Goal: Browse casually: Explore the website without a specific task or goal

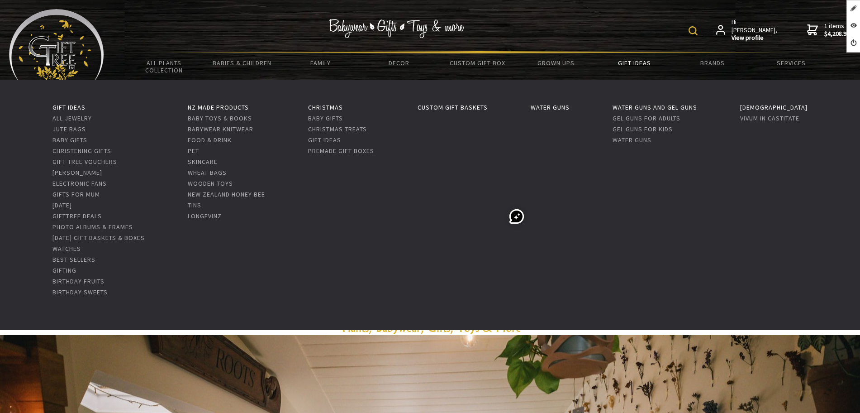
click at [625, 57] on link "Gift Ideas" at bounding box center [634, 62] width 78 height 19
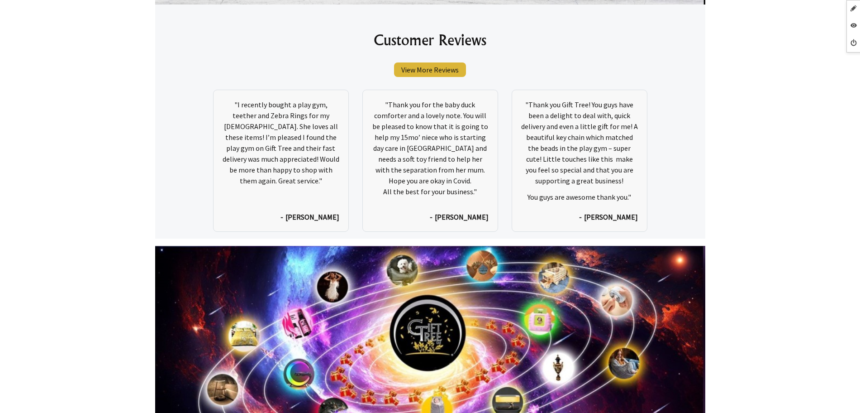
scroll to position [4289, 0]
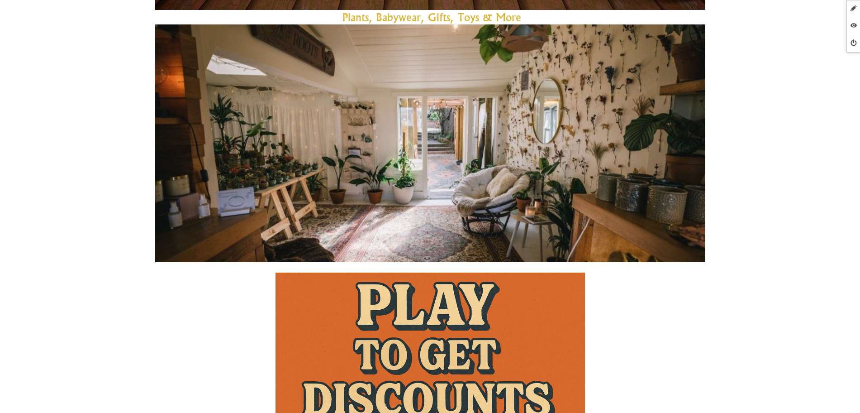
scroll to position [678, 0]
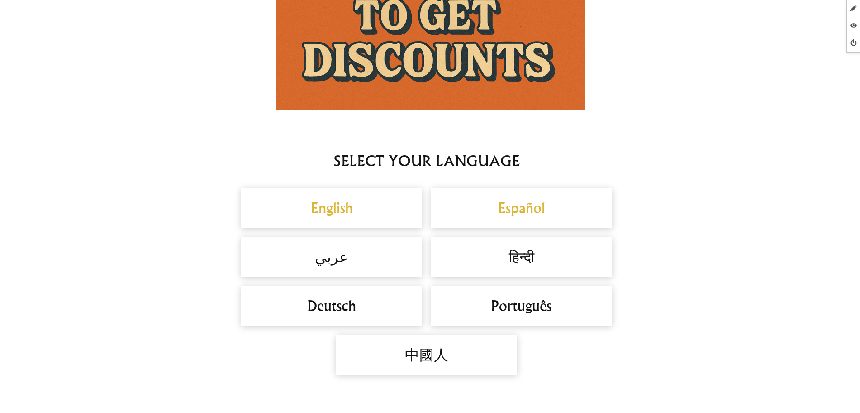
click at [366, 209] on h2 "English" at bounding box center [331, 208] width 163 height 22
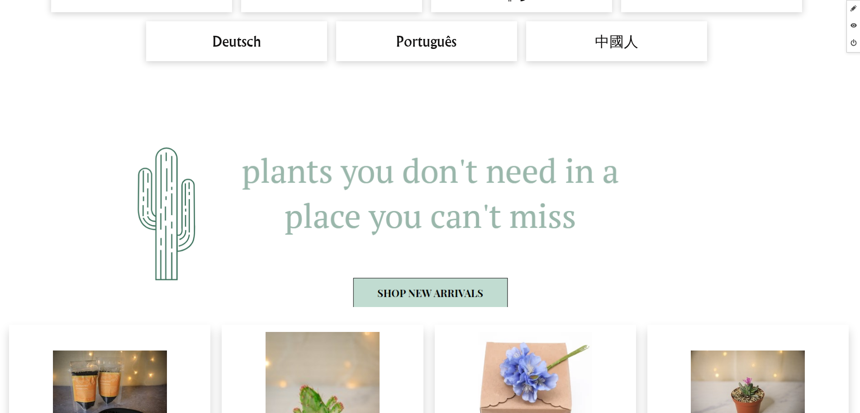
scroll to position [848, 0]
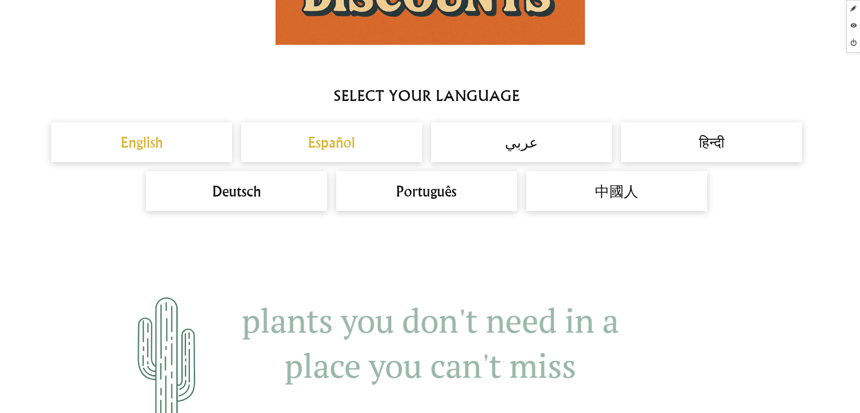
click at [346, 137] on h2 "Español" at bounding box center [331, 142] width 163 height 22
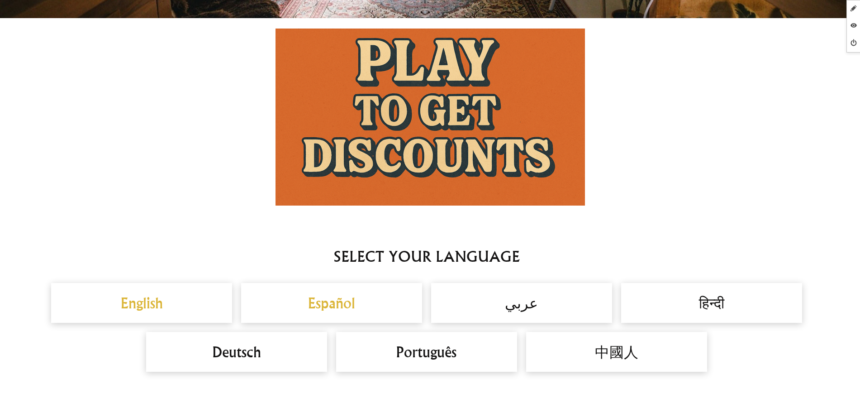
scroll to position [735, 0]
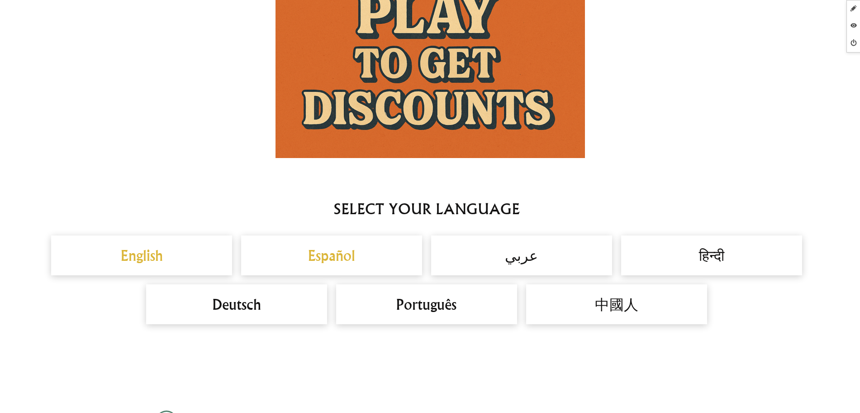
click at [165, 253] on h2 "English" at bounding box center [141, 255] width 163 height 22
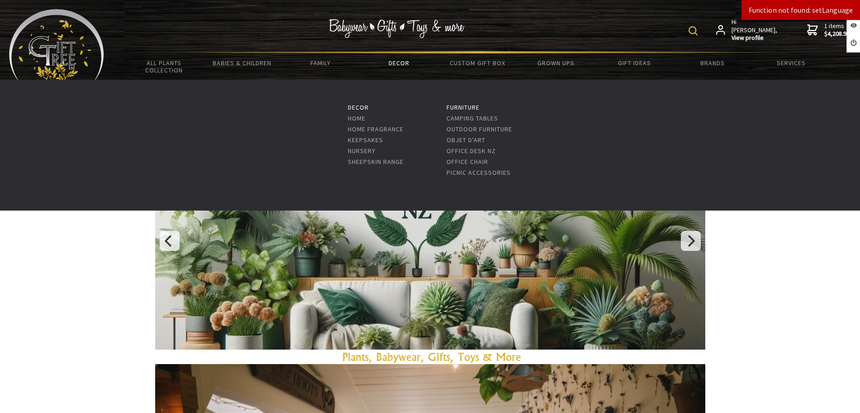
click at [365, 62] on link "Decor" at bounding box center [399, 62] width 78 height 19
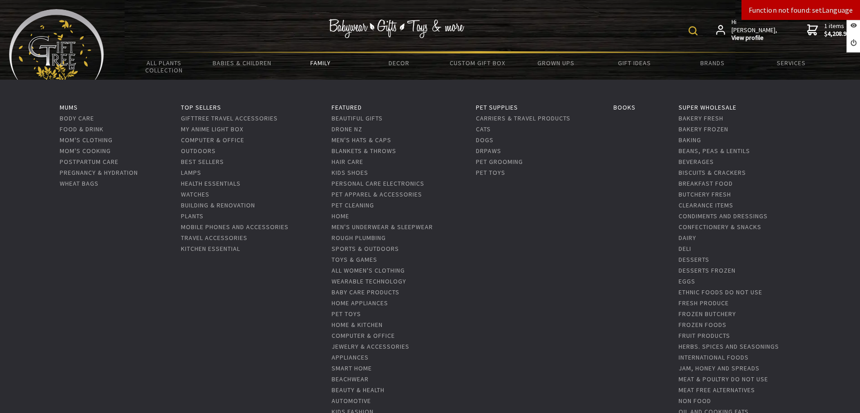
click at [318, 62] on link "Family" at bounding box center [320, 62] width 78 height 19
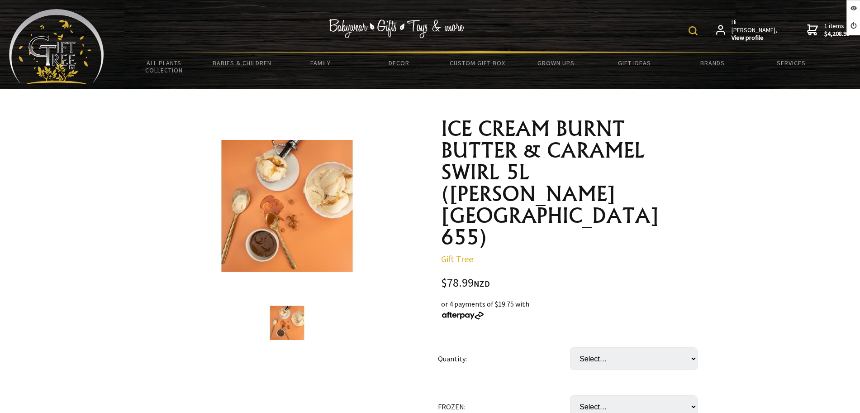
click at [617, 347] on select "Select… TUB CTN(2xTUB) (+ $78.99)" at bounding box center [634, 358] width 128 height 23
click at [558, 334] on td "Quantity:" at bounding box center [504, 358] width 132 height 48
click at [582, 395] on select "Select… only available in Chirstchurch" at bounding box center [634, 406] width 128 height 23
click at [610, 347] on select "Select… TUB CTN(2xTUB) (+ $78.99)" at bounding box center [634, 358] width 128 height 23
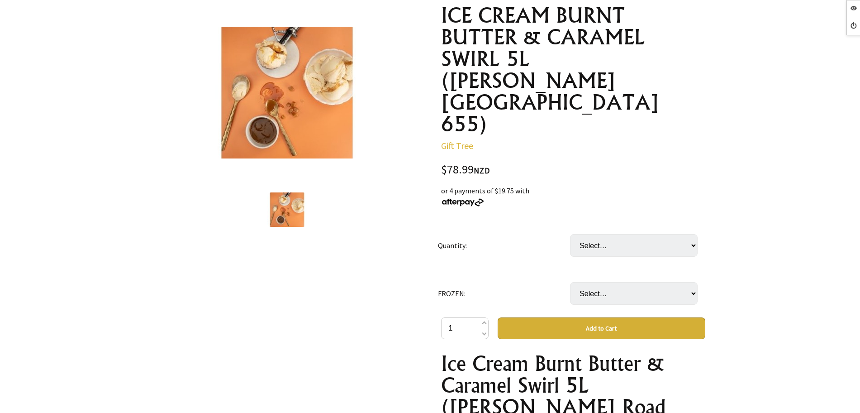
click at [600, 234] on select "Select… TUB CTN(2xTUB) (+ $78.99)" at bounding box center [634, 245] width 128 height 23
click at [593, 269] on td "Select… only available in [GEOGRAPHIC_DATA]" at bounding box center [636, 293] width 132 height 48
drag, startPoint x: 594, startPoint y: 254, endPoint x: 590, endPoint y: 253, distance: 4.7
click at [594, 282] on select "Select… only available in Chirstchurch" at bounding box center [634, 293] width 128 height 23
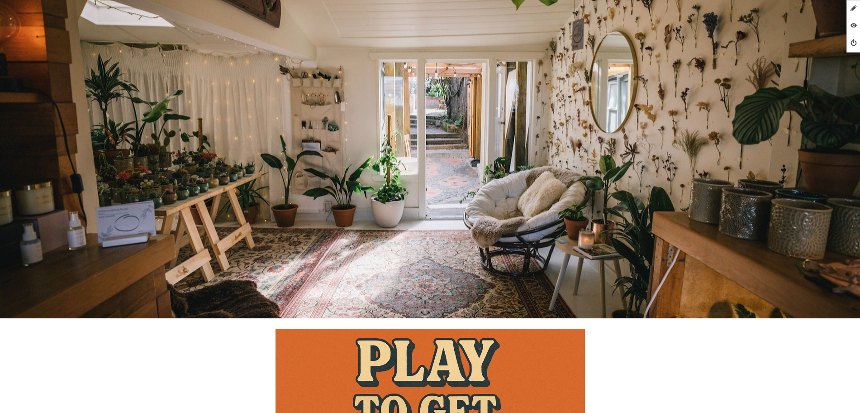
scroll to position [509, 0]
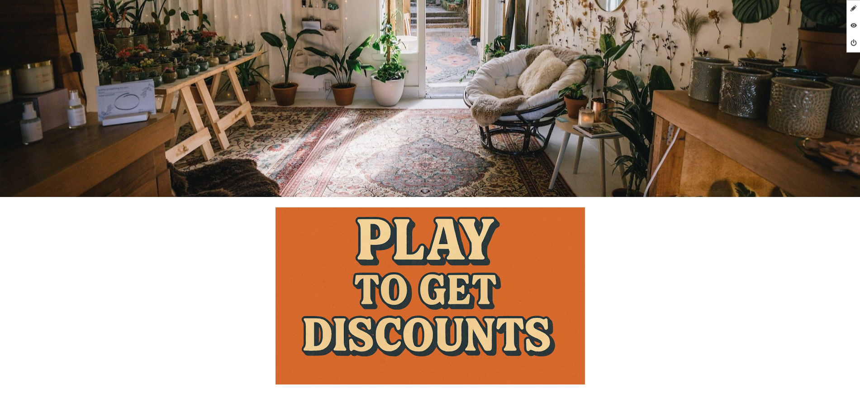
click at [451, 273] on img at bounding box center [429, 295] width 309 height 177
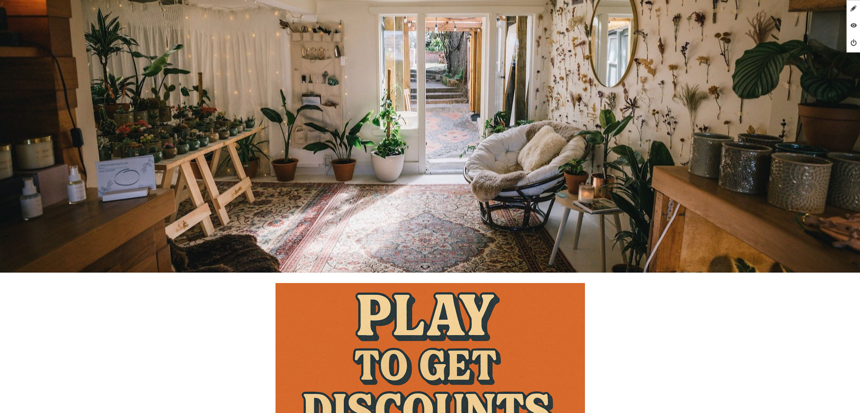
scroll to position [577, 0]
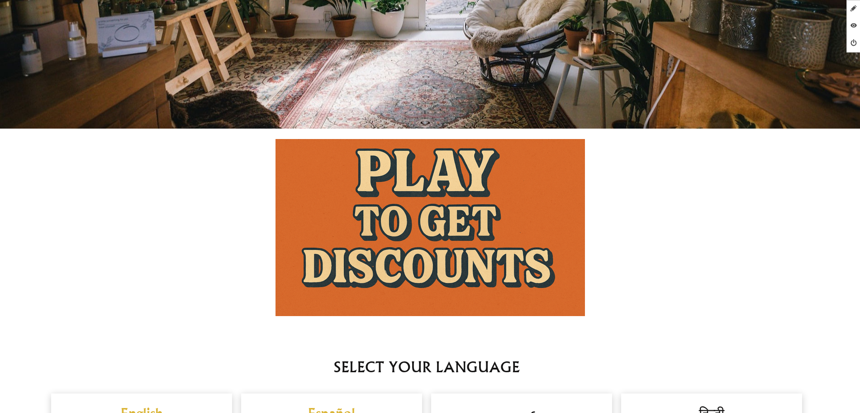
click at [403, 198] on img at bounding box center [429, 227] width 309 height 177
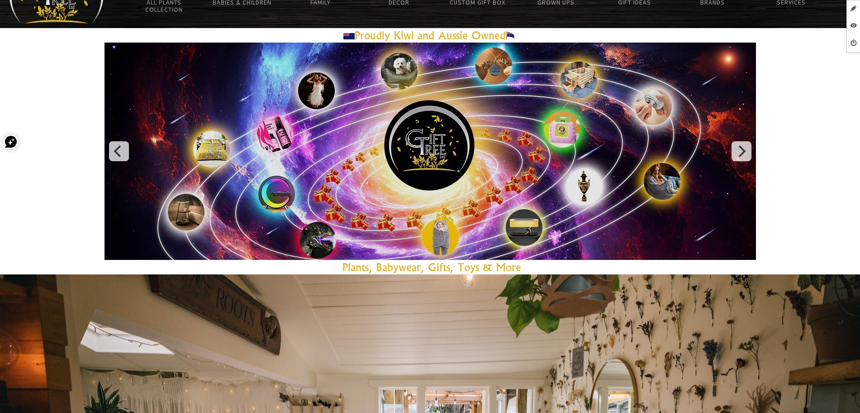
scroll to position [0, 0]
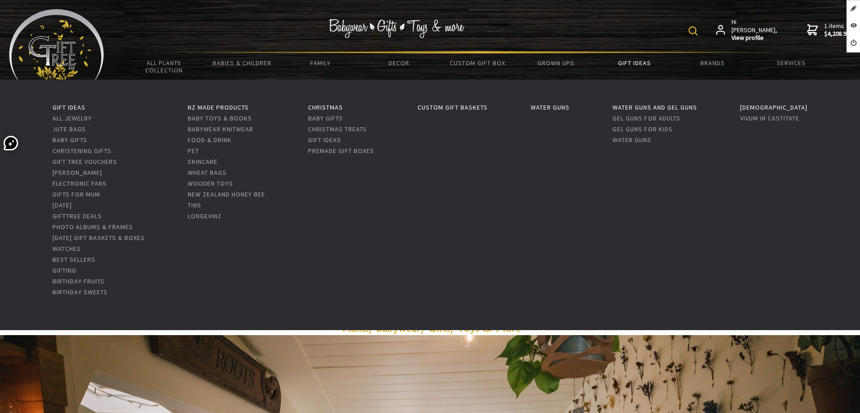
click at [643, 59] on link "Gift Ideas" at bounding box center [634, 62] width 78 height 19
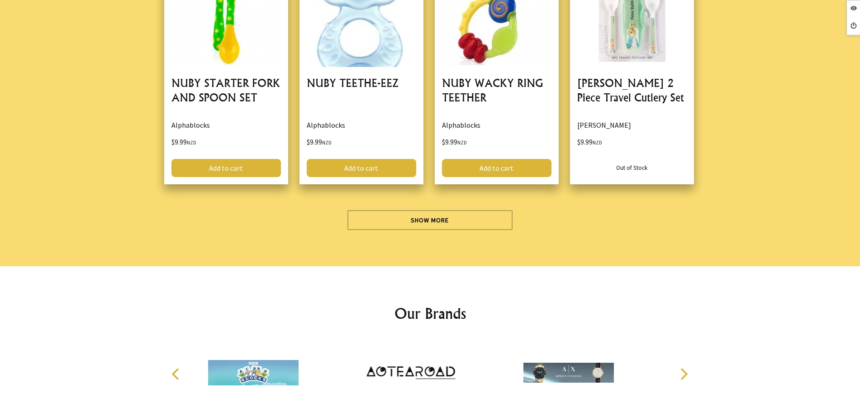
scroll to position [2705, 0]
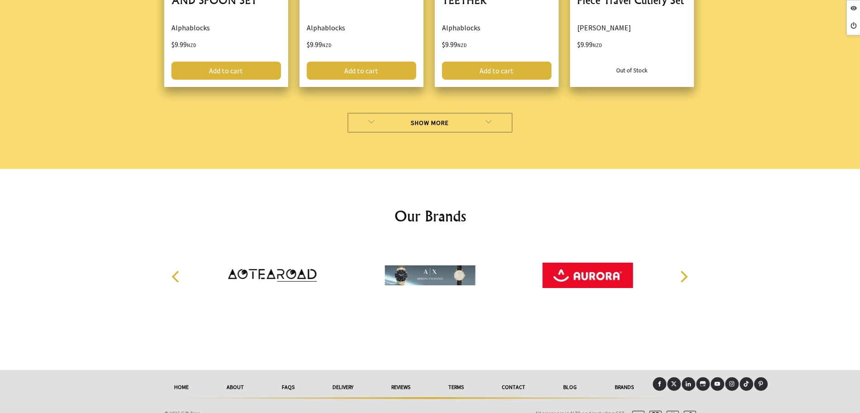
click at [386, 113] on link "Show More" at bounding box center [429, 123] width 165 height 20
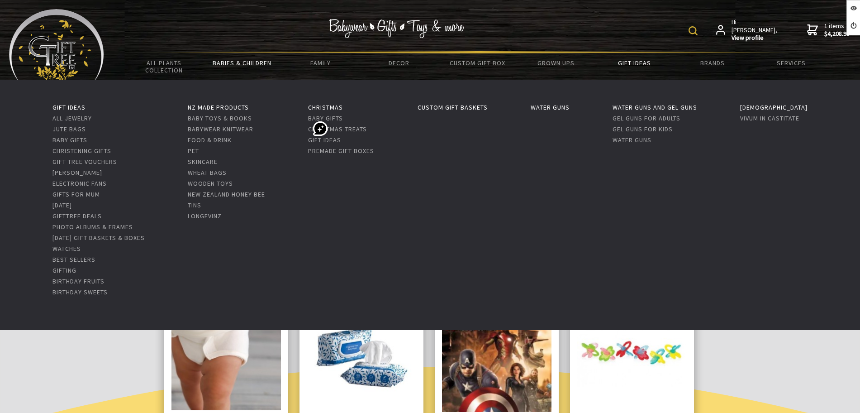
click at [643, 62] on link "Gift Ideas" at bounding box center [634, 62] width 78 height 19
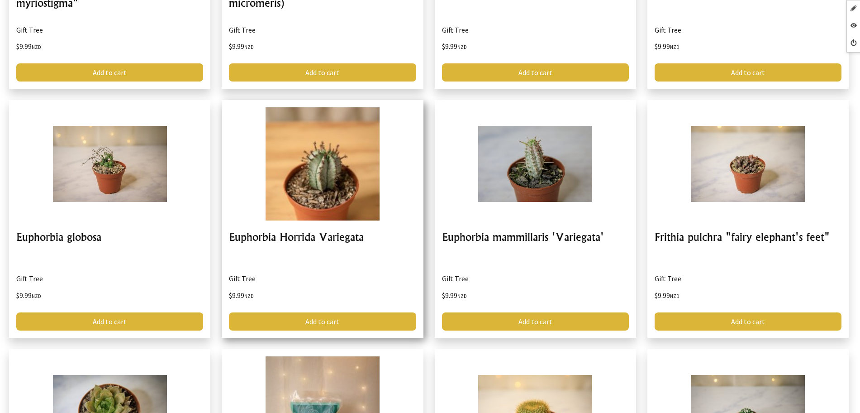
scroll to position [2148, 0]
